Goal: Task Accomplishment & Management: Use online tool/utility

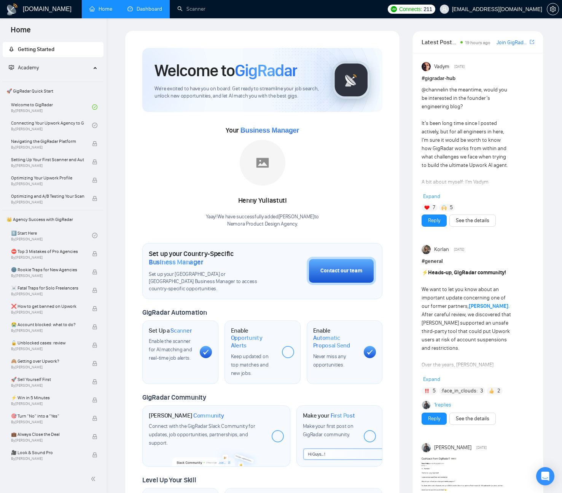
click at [162, 6] on link "Dashboard" at bounding box center [145, 9] width 35 height 6
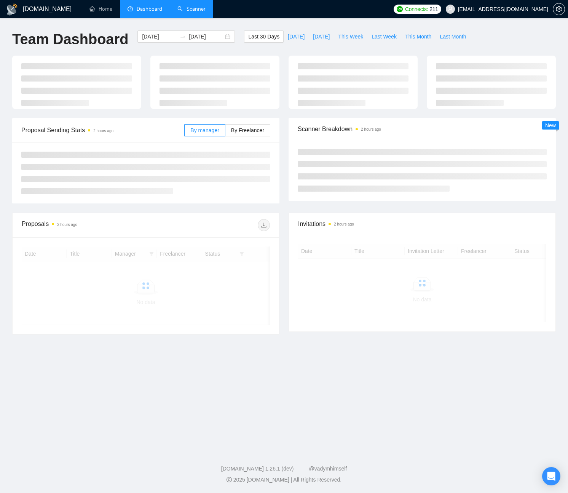
click at [201, 9] on link "Scanner" at bounding box center [191, 9] width 28 height 6
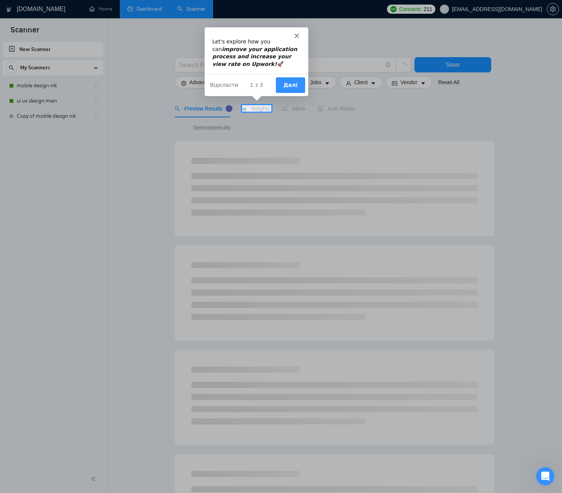
click at [294, 34] on div "Месенджер Intercom" at bounding box center [256, 32] width 104 height 11
click at [299, 34] on div "Месенджер Intercom" at bounding box center [256, 32] width 104 height 11
click at [295, 35] on icon "Закрити" at bounding box center [296, 35] width 5 height 5
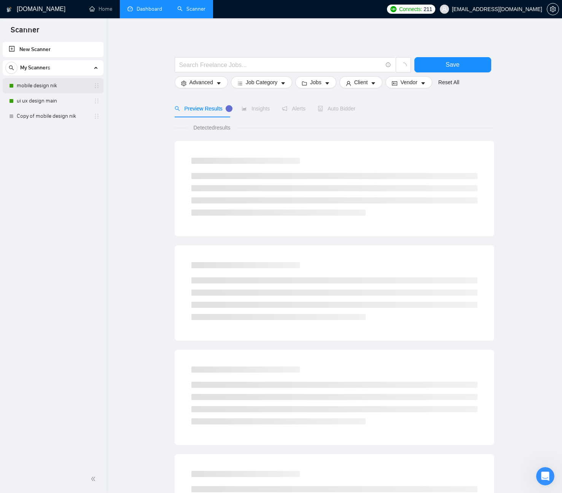
click at [56, 86] on link "mobile design nik" at bounding box center [53, 85] width 72 height 15
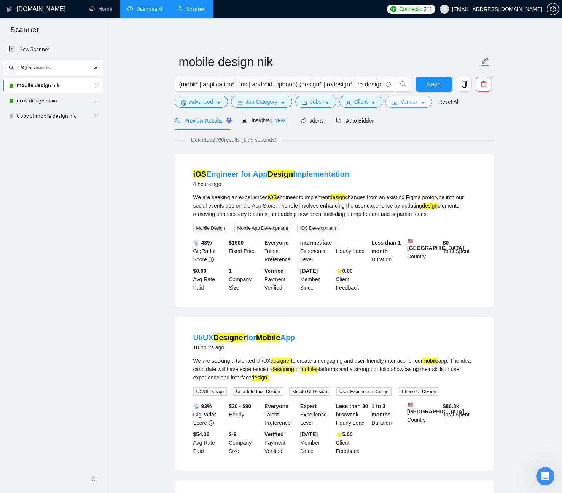
click at [407, 102] on span "Vendor" at bounding box center [409, 101] width 17 height 8
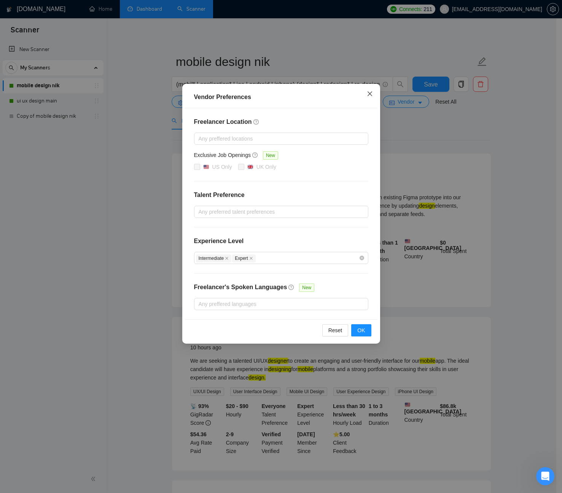
click at [370, 96] on icon "close" at bounding box center [370, 94] width 6 height 6
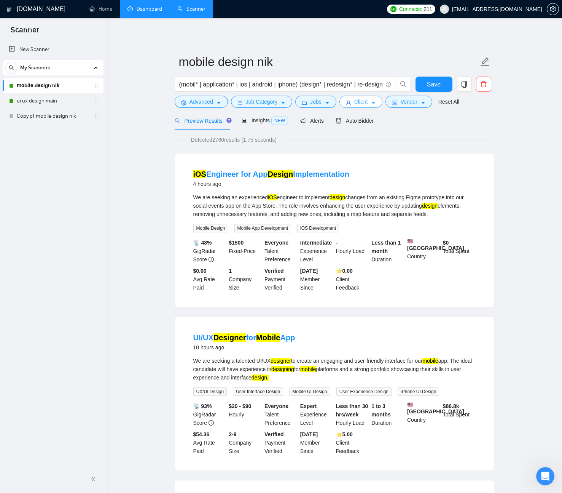
click at [373, 103] on button "Client" at bounding box center [361, 102] width 43 height 12
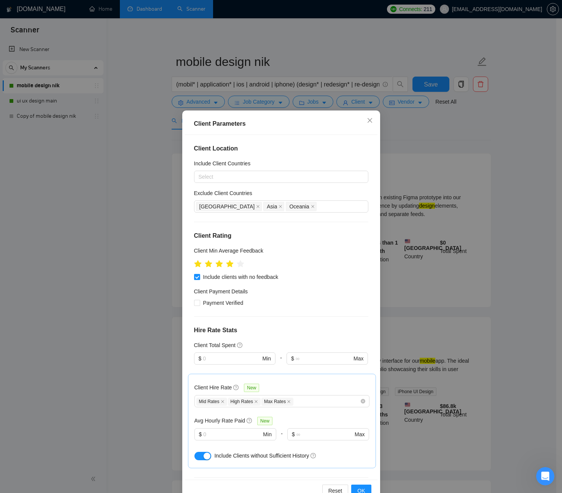
scroll to position [130, 0]
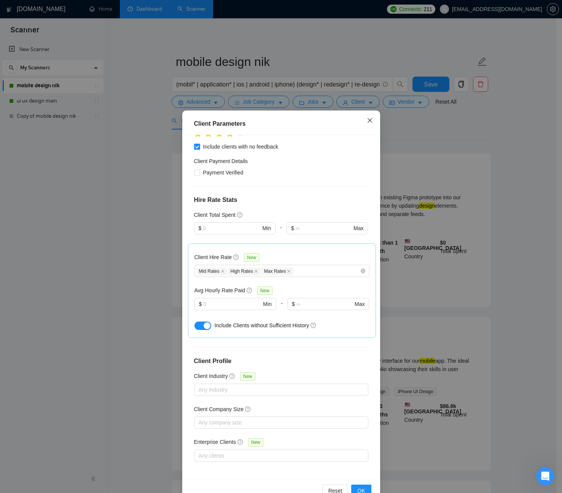
click at [367, 120] on icon "close" at bounding box center [369, 120] width 5 height 5
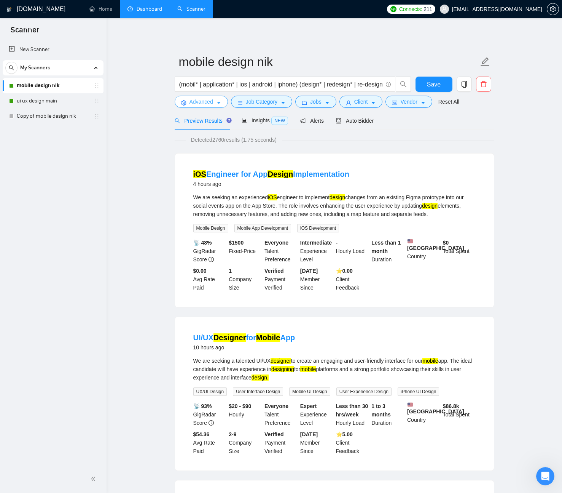
click at [215, 102] on button "Advanced" at bounding box center [201, 102] width 53 height 12
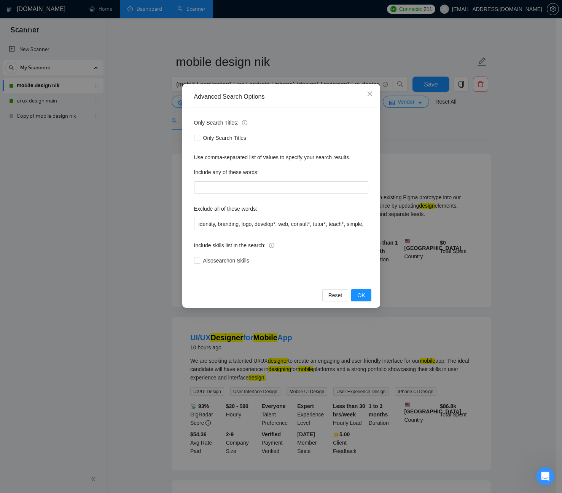
scroll to position [51, 0]
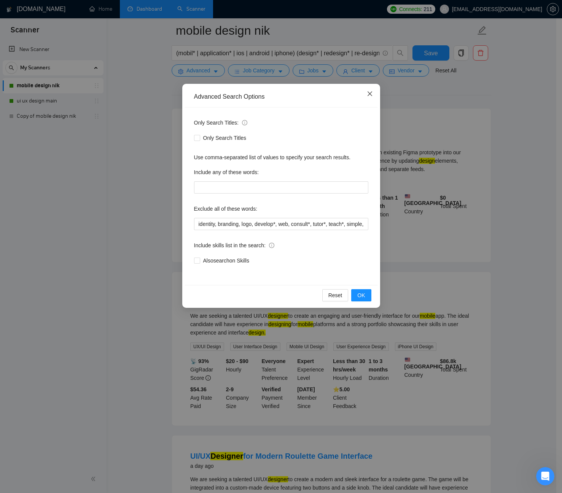
click at [374, 91] on span "Close" at bounding box center [370, 94] width 21 height 21
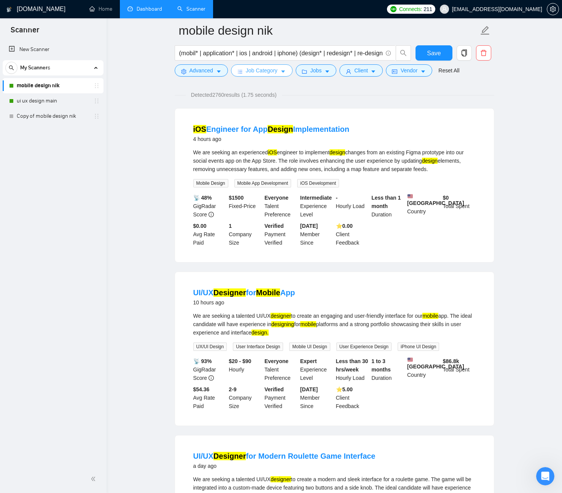
click at [257, 67] on span "Job Category" at bounding box center [262, 70] width 32 height 8
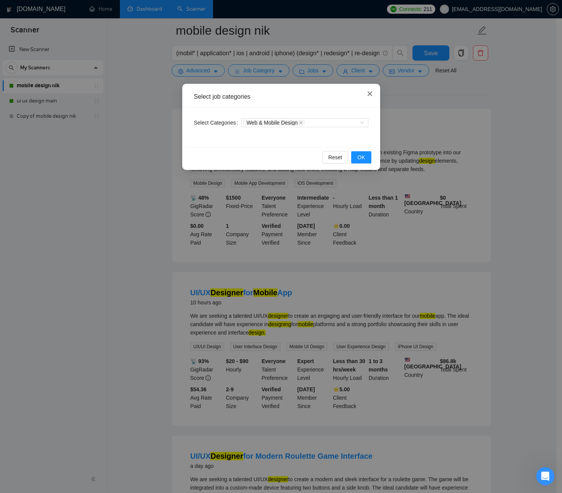
click at [373, 94] on icon "close" at bounding box center [370, 94] width 6 height 6
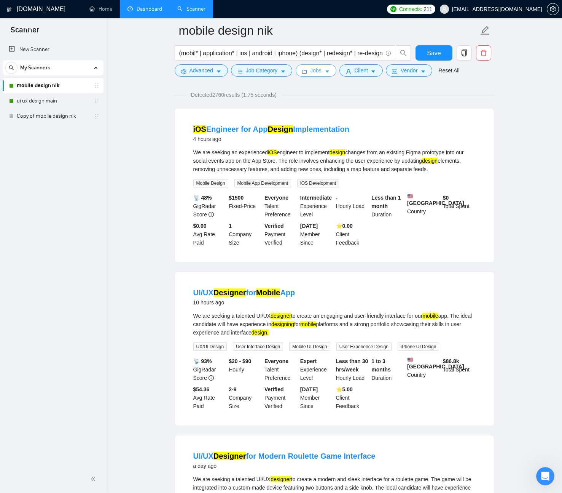
click at [330, 73] on icon "caret-down" at bounding box center [327, 71] width 5 height 5
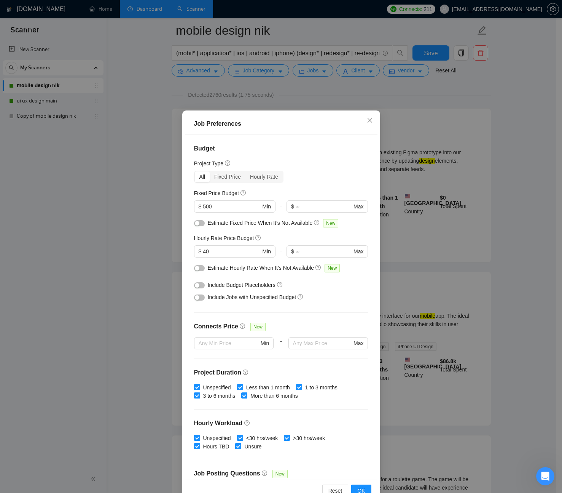
scroll to position [85, 0]
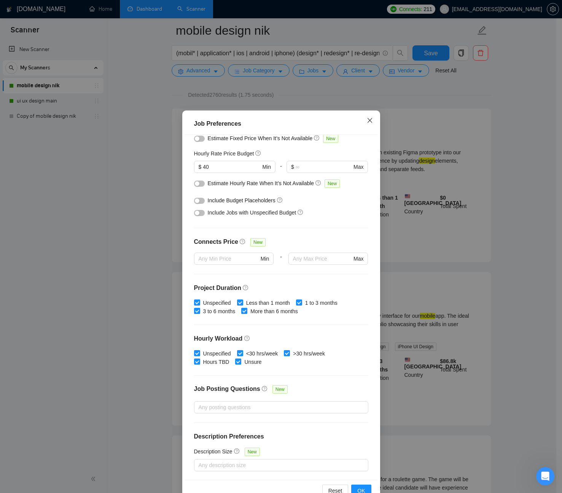
click at [372, 118] on span "Close" at bounding box center [370, 120] width 21 height 21
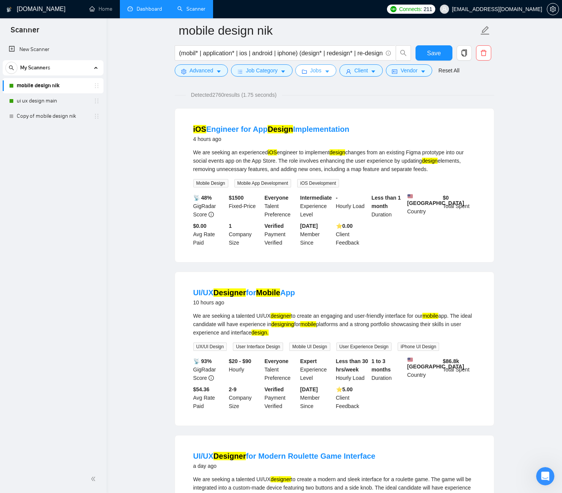
scroll to position [0, 0]
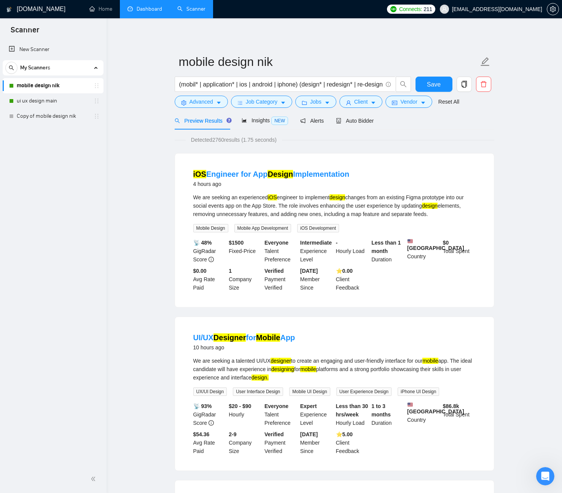
click at [99, 85] on icon "holder" at bounding box center [97, 86] width 6 height 6
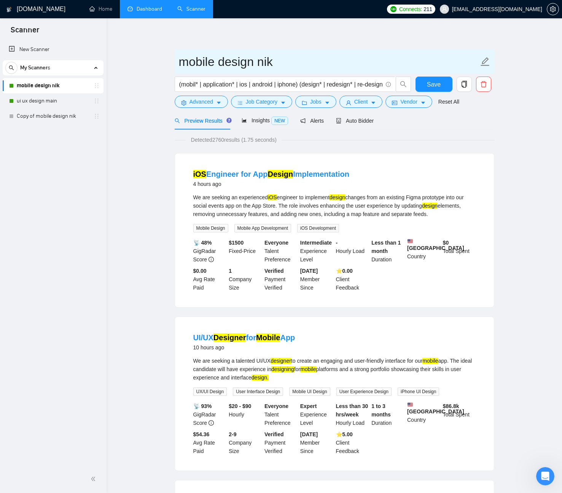
click at [487, 60] on icon "edit" at bounding box center [485, 61] width 9 height 9
click at [485, 62] on icon "edit" at bounding box center [485, 61] width 9 height 9
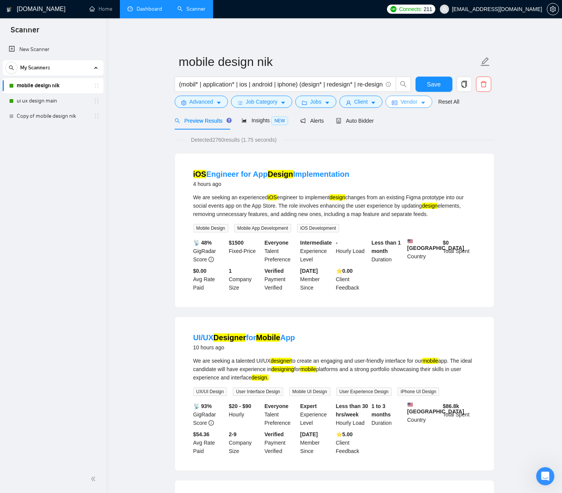
click at [412, 104] on span "Vendor" at bounding box center [409, 101] width 17 height 8
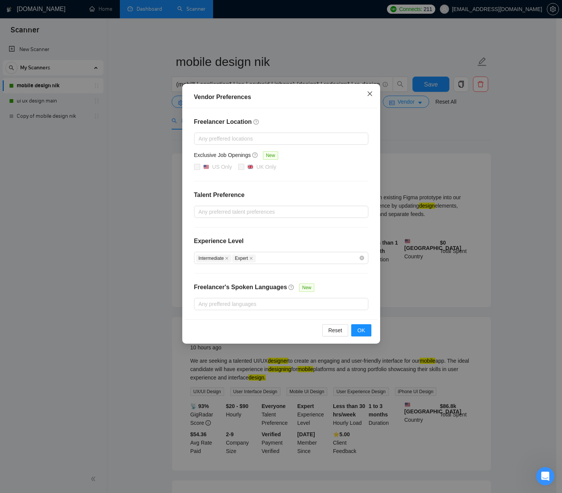
click at [370, 93] on icon "close" at bounding box center [370, 94] width 6 height 6
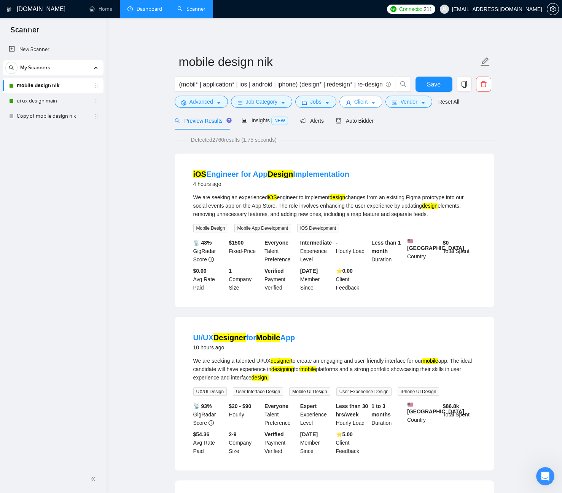
click at [376, 102] on icon "caret-down" at bounding box center [373, 102] width 5 height 5
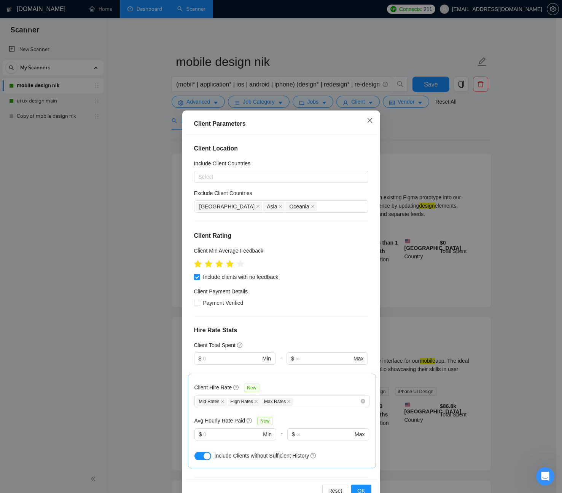
click at [367, 122] on icon "close" at bounding box center [369, 120] width 5 height 5
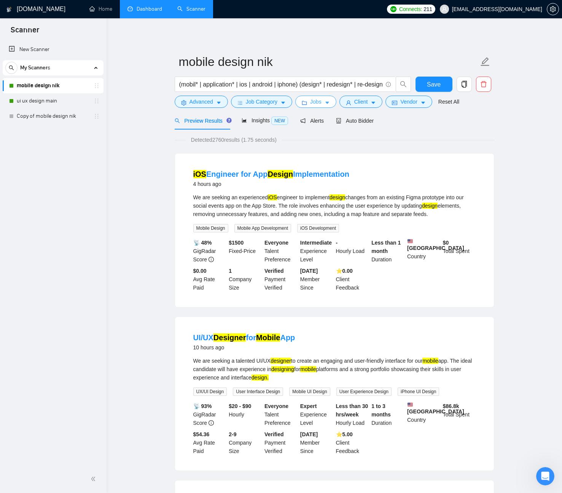
click at [322, 101] on span "Jobs" at bounding box center [315, 101] width 11 height 8
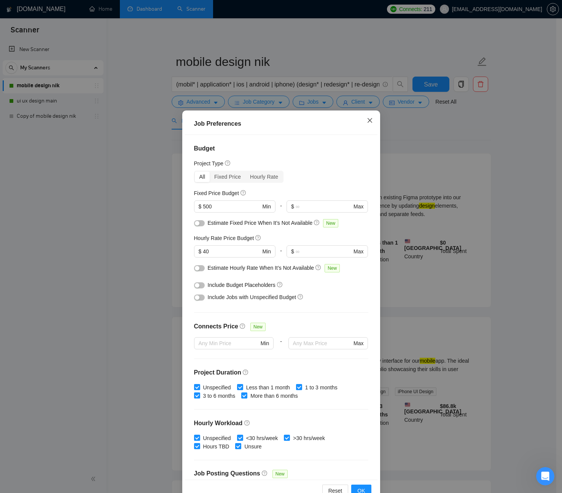
click at [371, 120] on span "Close" at bounding box center [370, 120] width 21 height 21
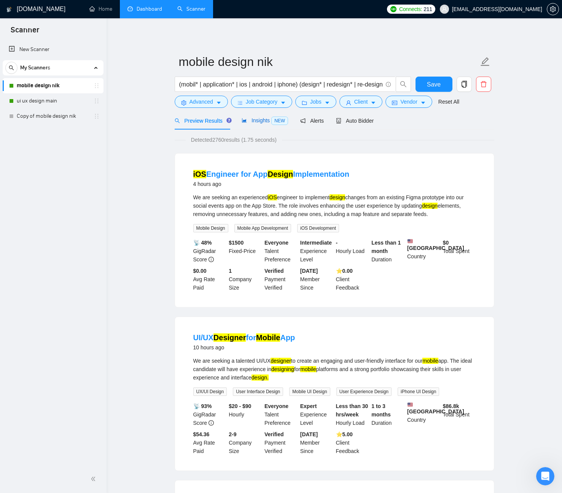
click at [263, 120] on span "Insights NEW" at bounding box center [265, 120] width 46 height 6
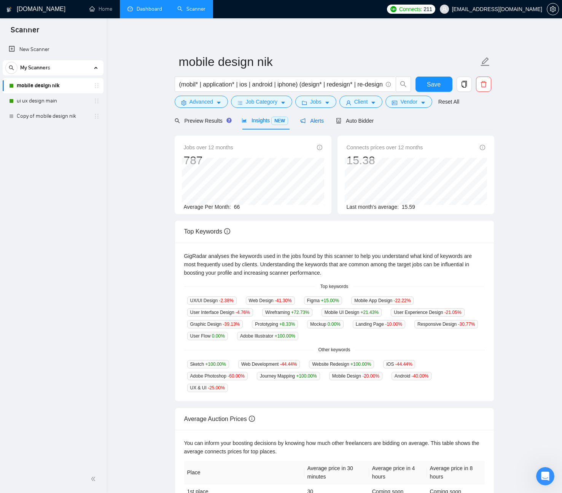
click at [311, 123] on span "Alerts" at bounding box center [312, 121] width 24 height 6
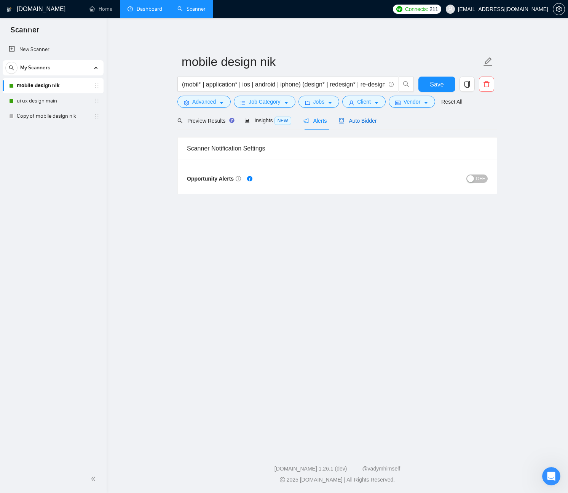
click at [353, 121] on span "Auto Bidder" at bounding box center [358, 121] width 38 height 6
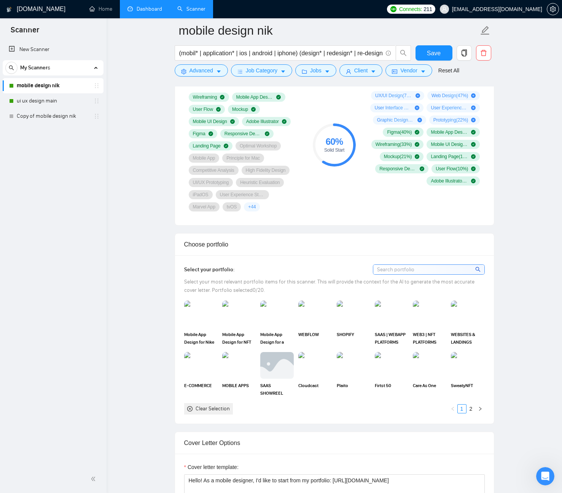
scroll to position [717, 0]
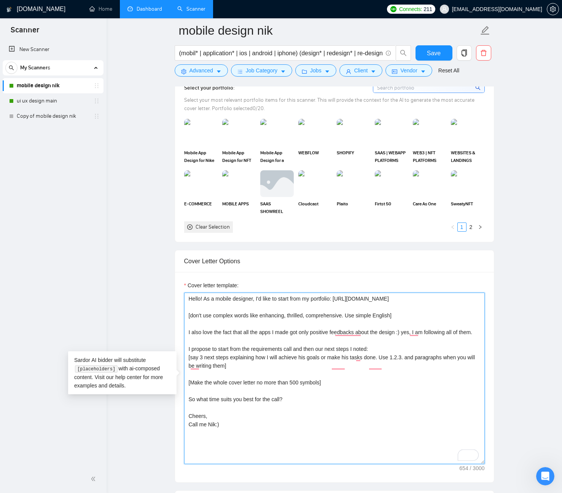
drag, startPoint x: 420, startPoint y: 298, endPoint x: 341, endPoint y: 296, distance: 78.8
click at [341, 296] on textarea "Hello! As a mobile designer, I'd like to start from my portfolio: [URL][DOMAIN_…" at bounding box center [334, 377] width 301 height 171
paste textarea "com"
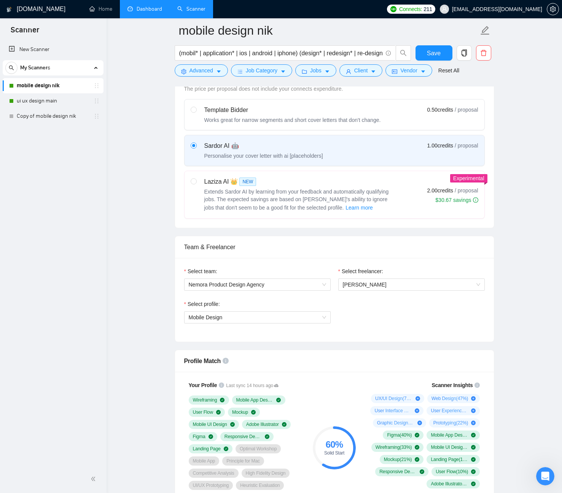
scroll to position [0, 0]
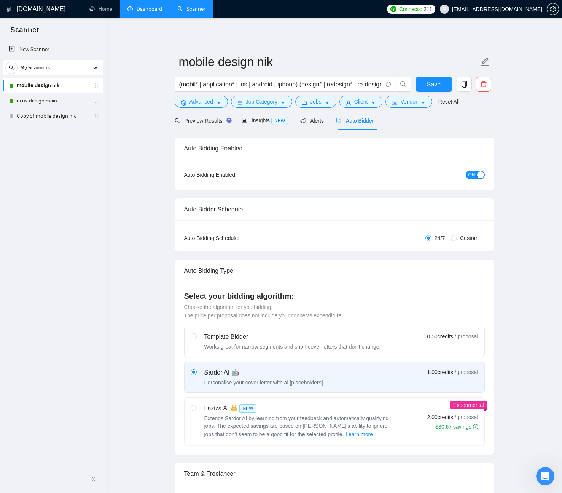
type textarea "Hello! As a mobile designer, I'd like to start from my portfolio: [URL][DOMAIN_…"
click at [431, 81] on span "Save" at bounding box center [434, 85] width 14 height 10
